Goal: Task Accomplishment & Management: Use online tool/utility

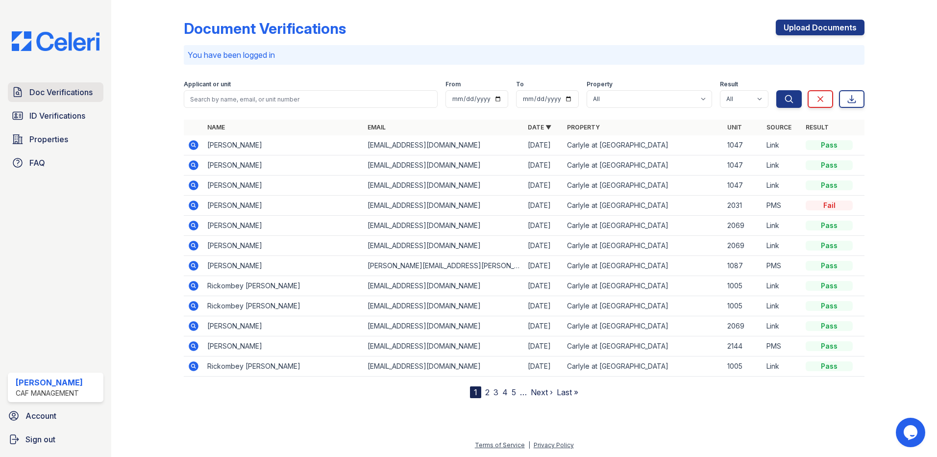
drag, startPoint x: 0, startPoint y: 0, endPoint x: 50, endPoint y: 87, distance: 100.5
click at [50, 87] on span "Doc Verifications" at bounding box center [60, 92] width 63 height 12
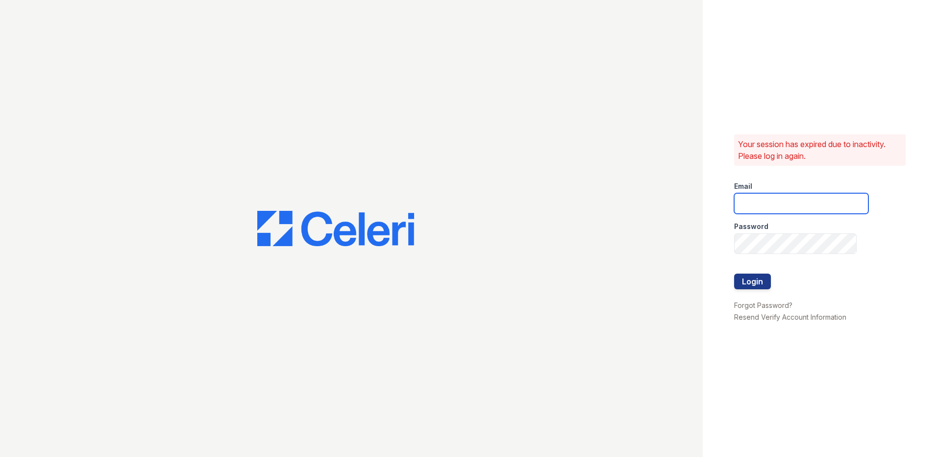
type input "[EMAIL_ADDRESS][DOMAIN_NAME]"
click at [754, 277] on button "Login" at bounding box center [752, 281] width 37 height 16
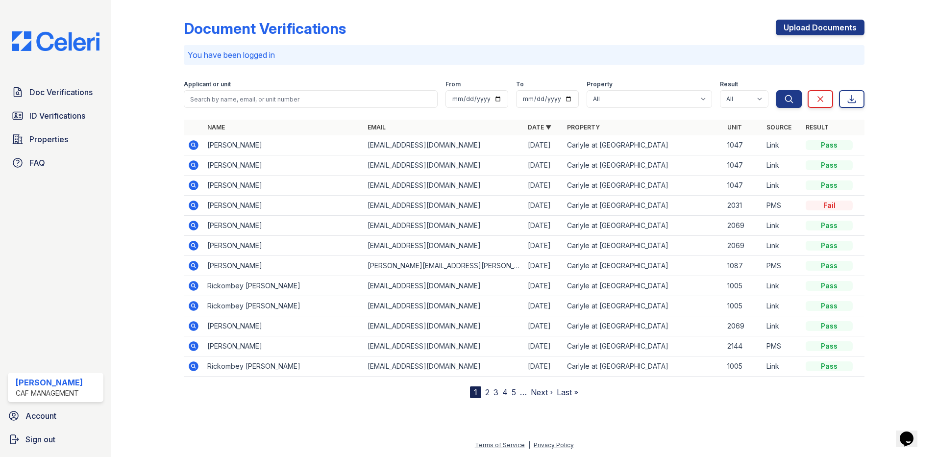
click at [675, 30] on div "Document Verifications Upload Documents" at bounding box center [524, 32] width 680 height 25
